Goal: Transaction & Acquisition: Purchase product/service

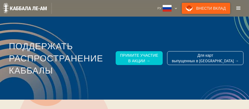
click at [220, 11] on link "Внести Вклад" at bounding box center [206, 8] width 48 height 11
click at [214, 7] on link "Внести Вклад" at bounding box center [206, 8] width 48 height 11
